Goal: Transaction & Acquisition: Purchase product/service

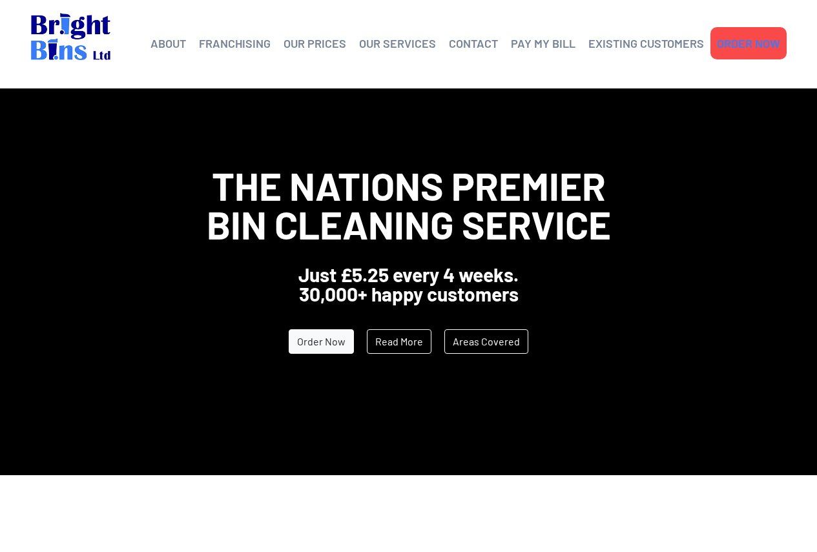
click at [747, 45] on link "ORDER NOW" at bounding box center [748, 43] width 63 height 19
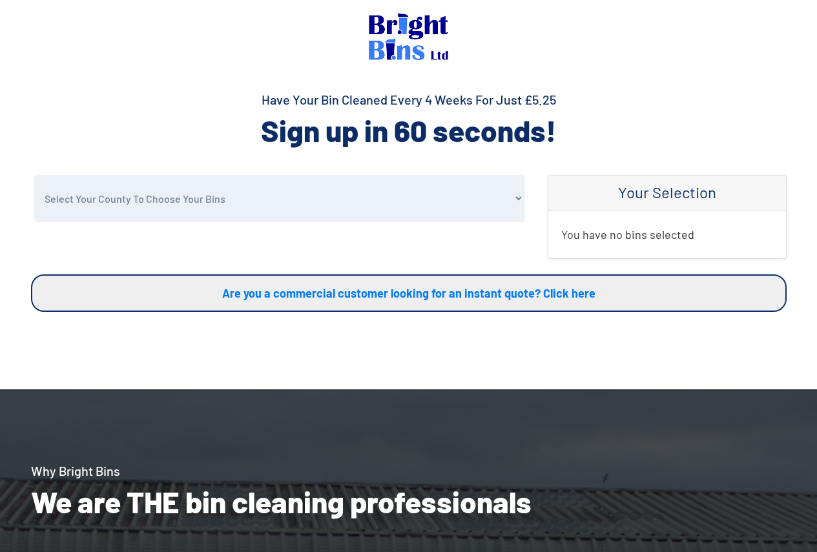
click at [393, 187] on select "Select Your County To Choose Your Bins [GEOGRAPHIC_DATA] [GEOGRAPHIC_DATA] [GEO…" at bounding box center [279, 198] width 491 height 47
click at [34, 175] on select "Select Your County To Choose Your Bins [GEOGRAPHIC_DATA] [GEOGRAPHIC_DATA] [GEO…" at bounding box center [279, 198] width 491 height 47
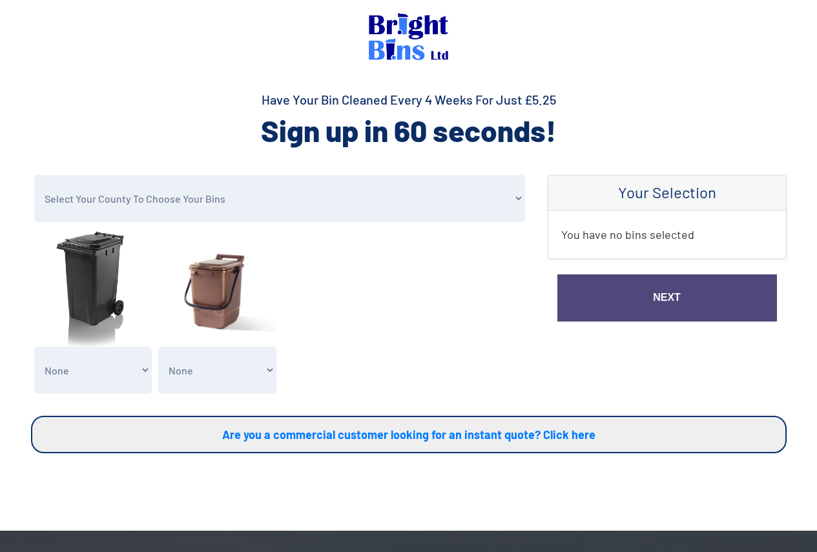
click at [211, 207] on select "Select Your County To Choose Your Bins [GEOGRAPHIC_DATA] [GEOGRAPHIC_DATA] [GEO…" at bounding box center [279, 198] width 491 height 47
click at [34, 175] on select "Select Your County To Choose Your Bins [GEOGRAPHIC_DATA] [GEOGRAPHIC_DATA] [GEO…" at bounding box center [279, 198] width 491 height 47
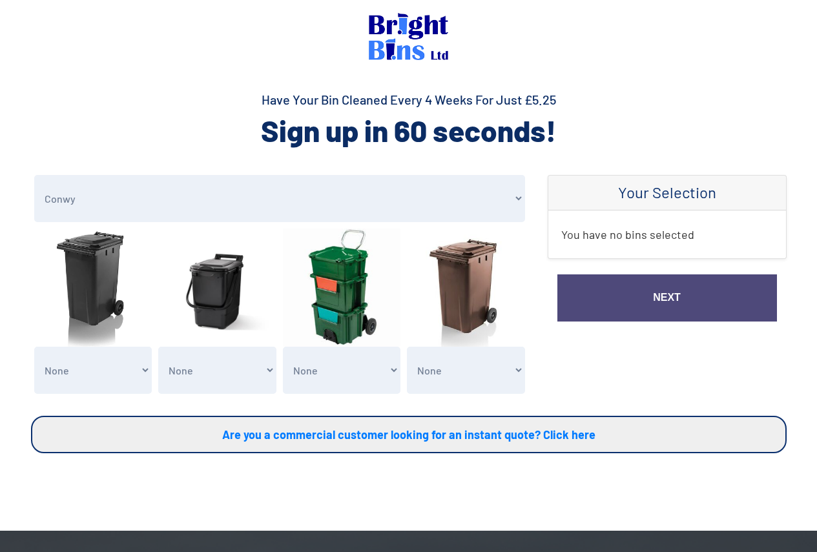
click at [213, 202] on select "Select Your County To Choose Your Bins [GEOGRAPHIC_DATA] [GEOGRAPHIC_DATA] [GEO…" at bounding box center [279, 198] width 491 height 47
click at [34, 175] on select "Select Your County To Choose Your Bins [GEOGRAPHIC_DATA] [GEOGRAPHIC_DATA] [GEO…" at bounding box center [279, 198] width 491 height 47
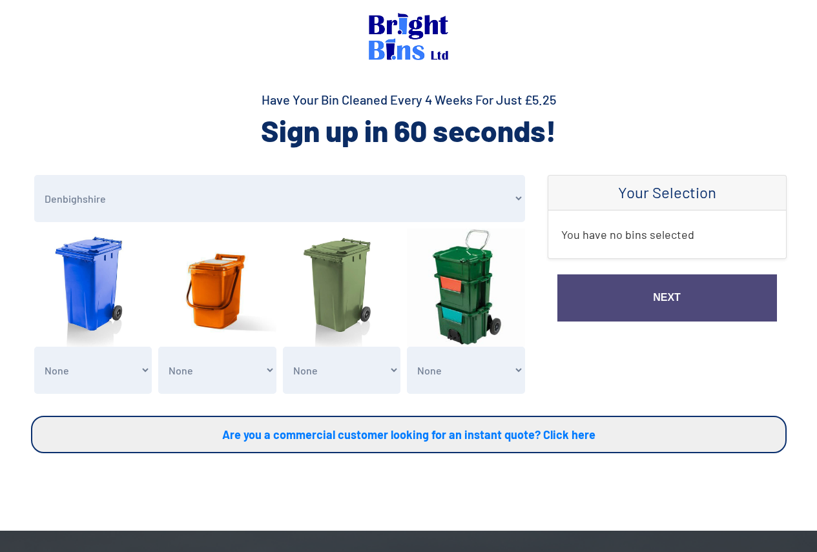
click at [198, 210] on select "Select Your County To Choose Your Bins [GEOGRAPHIC_DATA] [GEOGRAPHIC_DATA] [GEO…" at bounding box center [279, 198] width 491 height 47
click at [34, 175] on select "Select Your County To Choose Your Bins [GEOGRAPHIC_DATA] [GEOGRAPHIC_DATA] [GEO…" at bounding box center [279, 198] width 491 height 47
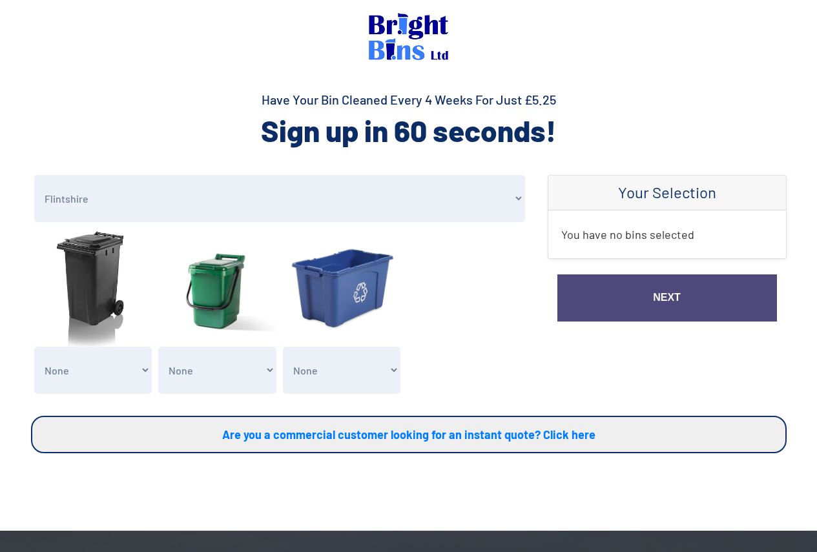
click at [149, 196] on select "Select Your County To Choose Your Bins [GEOGRAPHIC_DATA] [GEOGRAPHIC_DATA] [GEO…" at bounding box center [279, 198] width 491 height 47
click at [34, 175] on select "Select Your County To Choose Your Bins [GEOGRAPHIC_DATA] [GEOGRAPHIC_DATA] [GEO…" at bounding box center [279, 198] width 491 height 47
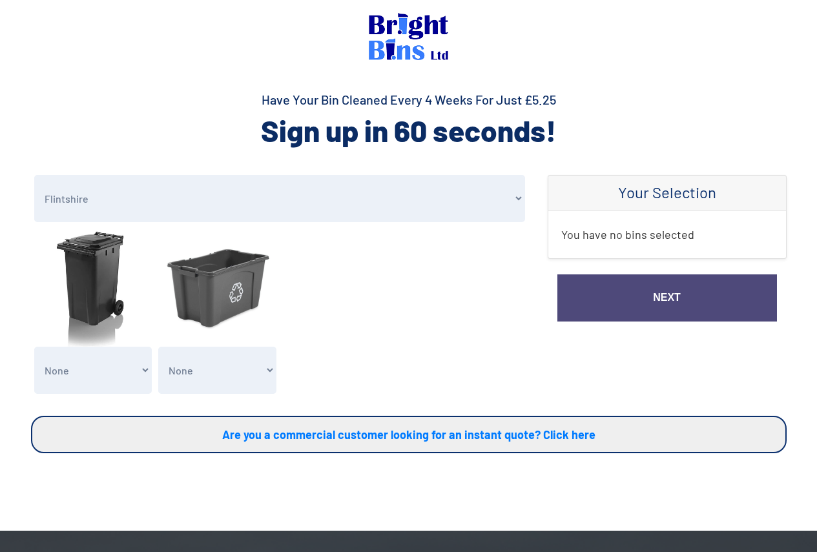
click at [112, 198] on select "Select Your County To Choose Your Bins [GEOGRAPHIC_DATA] [GEOGRAPHIC_DATA] [GEO…" at bounding box center [279, 198] width 491 height 47
click at [34, 175] on select "Select Your County To Choose Your Bins [GEOGRAPHIC_DATA] [GEOGRAPHIC_DATA] [GEO…" at bounding box center [279, 198] width 491 height 47
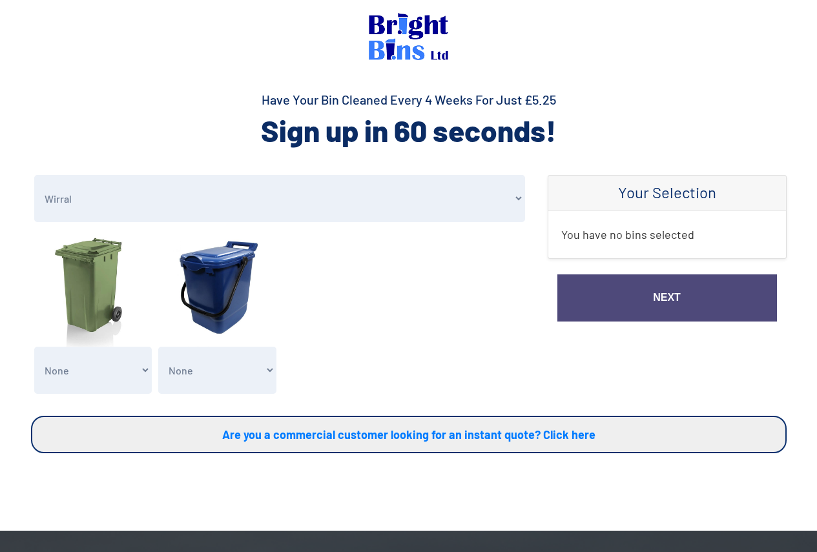
click at [110, 197] on select "Select Your County To Choose Your Bins [GEOGRAPHIC_DATA] [GEOGRAPHIC_DATA] [GEO…" at bounding box center [279, 198] width 491 height 47
click at [34, 175] on select "Select Your County To Choose Your Bins [GEOGRAPHIC_DATA] [GEOGRAPHIC_DATA] [GEO…" at bounding box center [279, 198] width 491 height 47
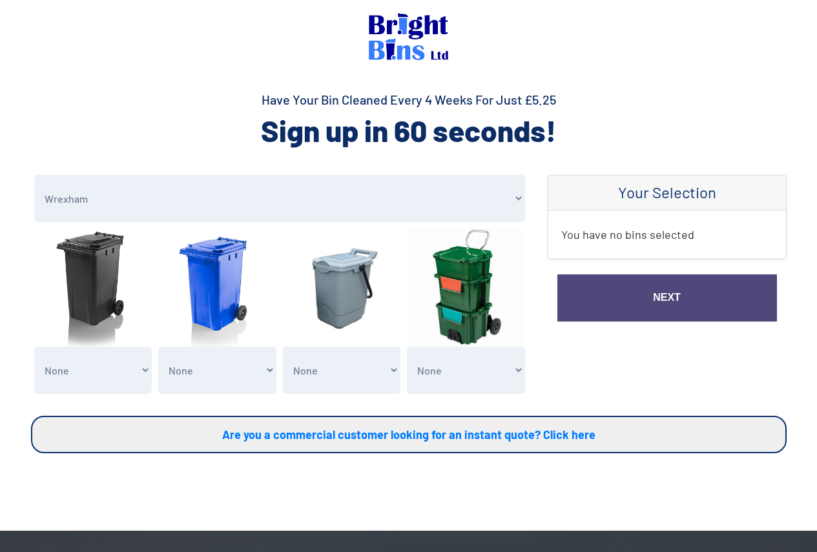
click at [101, 200] on select "Select Your County To Choose Your Bins [GEOGRAPHIC_DATA] [GEOGRAPHIC_DATA] [GEO…" at bounding box center [279, 198] width 491 height 47
click at [34, 175] on select "Select Your County To Choose Your Bins [GEOGRAPHIC_DATA] [GEOGRAPHIC_DATA] [GEO…" at bounding box center [279, 198] width 491 height 47
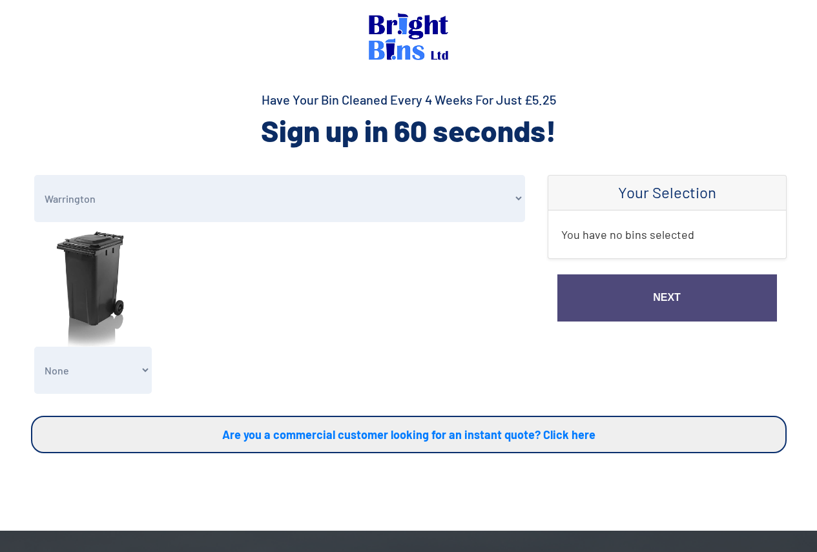
click at [92, 197] on select "Select Your County To Choose Your Bins [GEOGRAPHIC_DATA] [GEOGRAPHIC_DATA] [GEO…" at bounding box center [279, 198] width 491 height 47
click at [34, 175] on select "Select Your County To Choose Your Bins [GEOGRAPHIC_DATA] [GEOGRAPHIC_DATA] [GEO…" at bounding box center [279, 198] width 491 height 47
drag, startPoint x: 95, startPoint y: 213, endPoint x: 107, endPoint y: 196, distance: 21.0
click at [97, 211] on select "Select Your County To Choose Your Bins [GEOGRAPHIC_DATA] [GEOGRAPHIC_DATA] [GEO…" at bounding box center [279, 198] width 491 height 47
select select "[GEOGRAPHIC_DATA]"
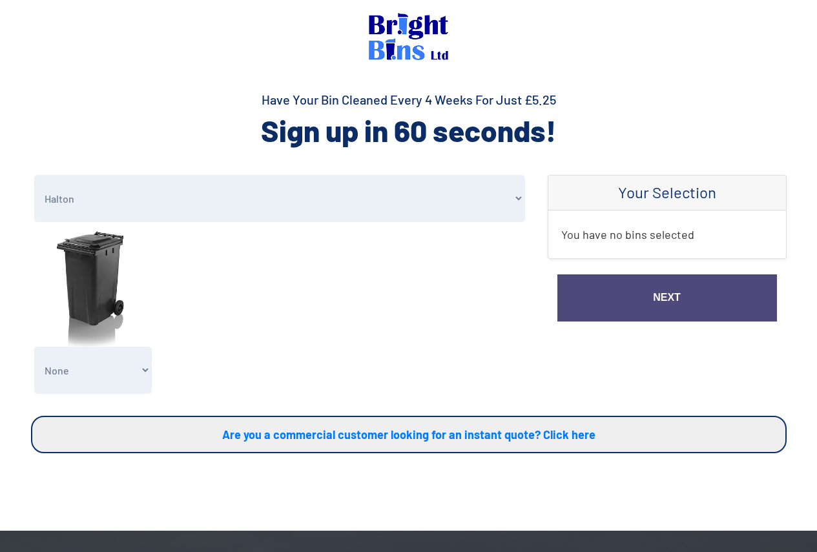
click at [34, 175] on select "Select Your County To Choose Your Bins [GEOGRAPHIC_DATA] [GEOGRAPHIC_DATA] [GEO…" at bounding box center [279, 198] width 491 height 47
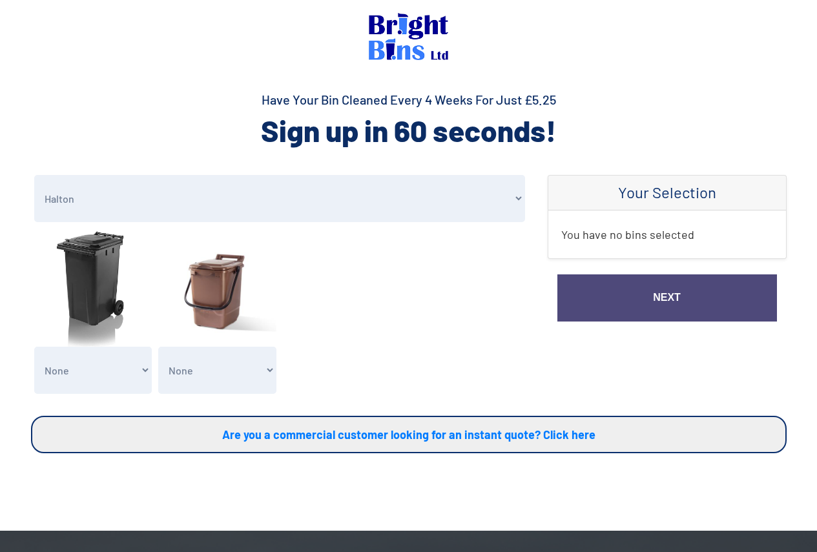
drag, startPoint x: 89, startPoint y: 228, endPoint x: 89, endPoint y: 219, distance: 9.0
click at [88, 227] on form "Select Your County To Choose Your Bins [GEOGRAPHIC_DATA] Conwy Denbighshire [GE…" at bounding box center [280, 287] width 498 height 225
click at [86, 208] on select "Select Your County To Choose Your Bins [GEOGRAPHIC_DATA] [GEOGRAPHIC_DATA] [GEO…" at bounding box center [279, 198] width 491 height 47
